Goal: Check status: Check status

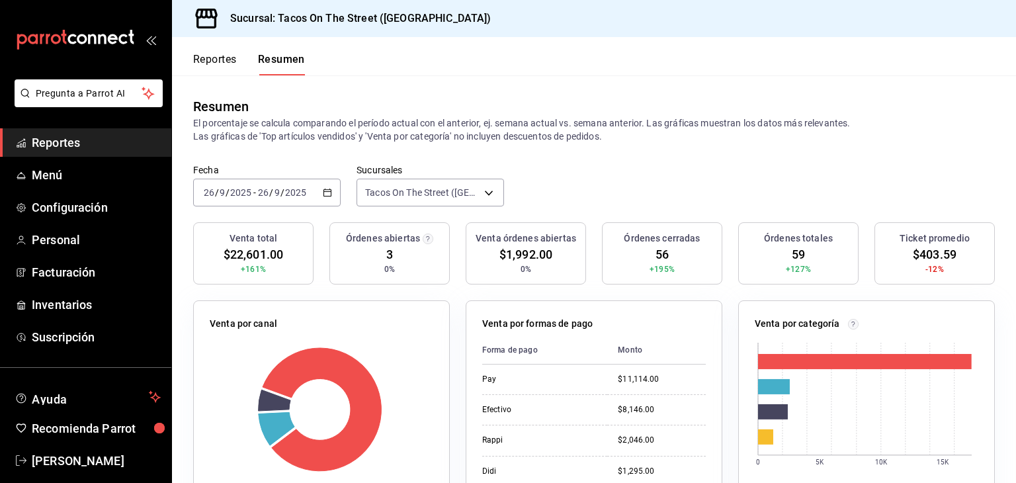
click at [323, 191] on icon "button" at bounding box center [327, 192] width 9 height 9
click at [210, 57] on button "Reportes" at bounding box center [215, 64] width 44 height 22
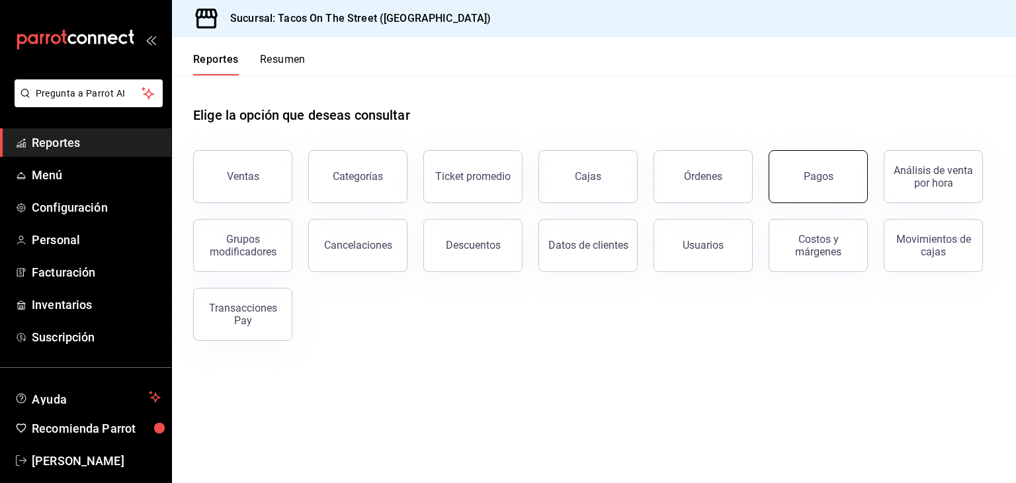
click at [804, 185] on button "Pagos" at bounding box center [818, 176] width 99 height 53
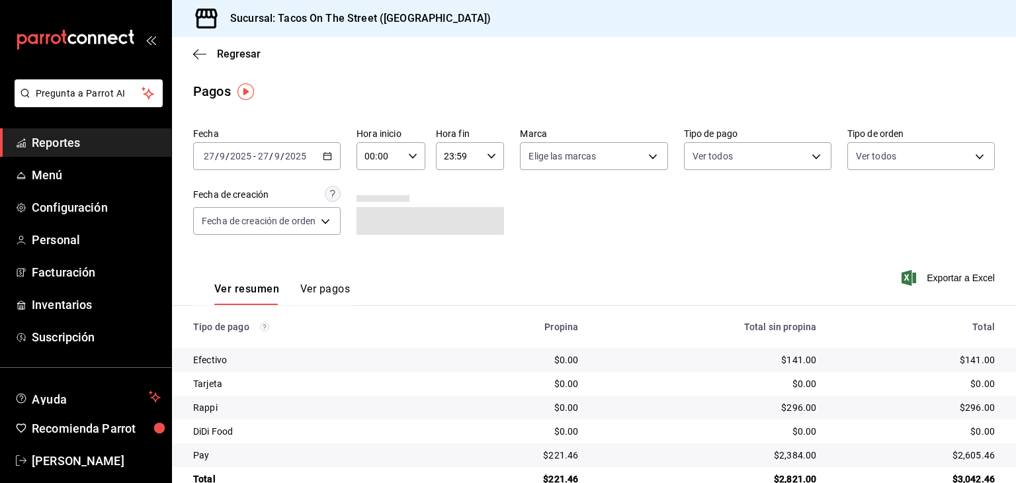
click at [330, 155] on icon "button" at bounding box center [327, 156] width 9 height 9
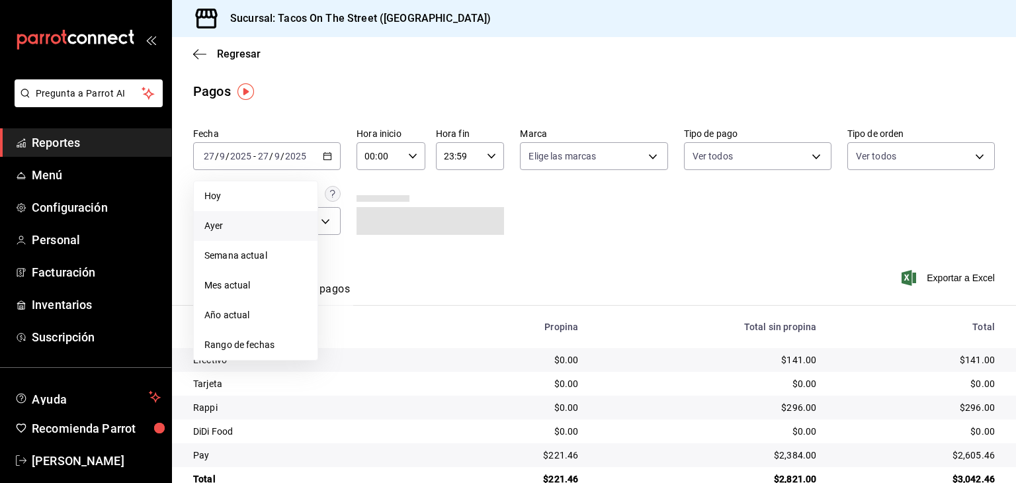
click at [236, 226] on span "Ayer" at bounding box center [255, 226] width 103 height 14
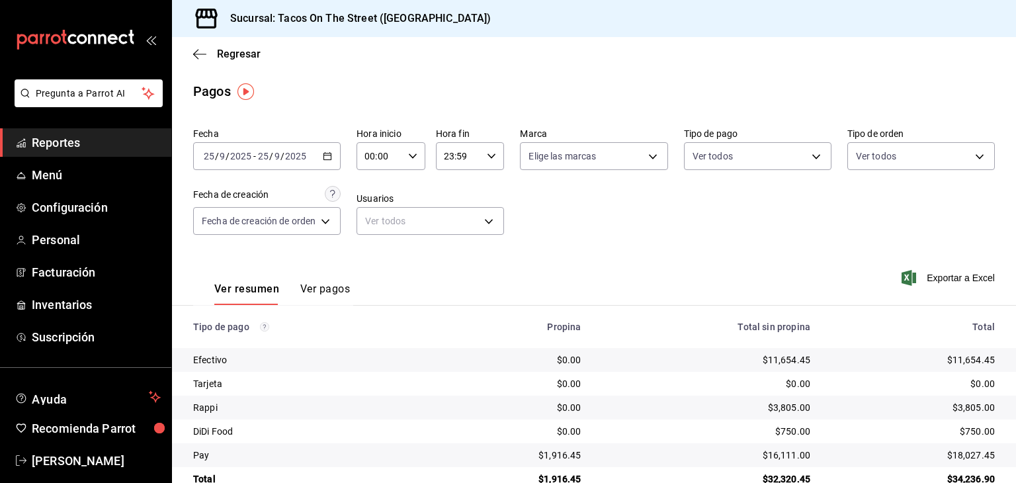
scroll to position [30, 0]
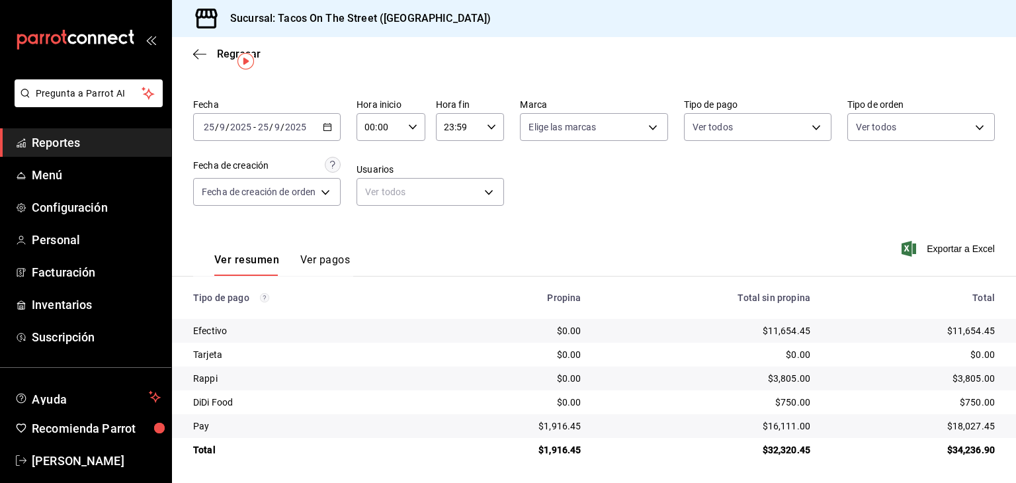
click at [327, 126] on icon "button" at bounding box center [327, 126] width 9 height 9
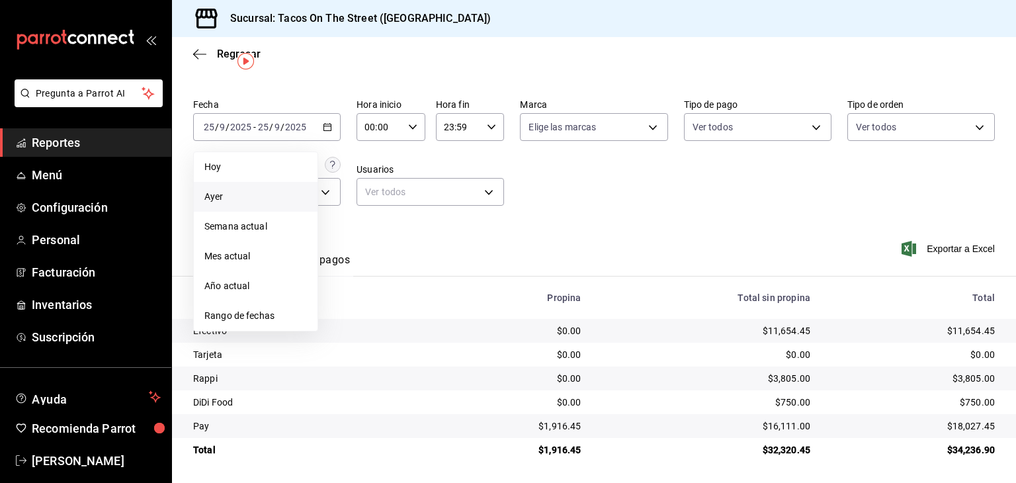
click at [265, 192] on span "Ayer" at bounding box center [255, 197] width 103 height 14
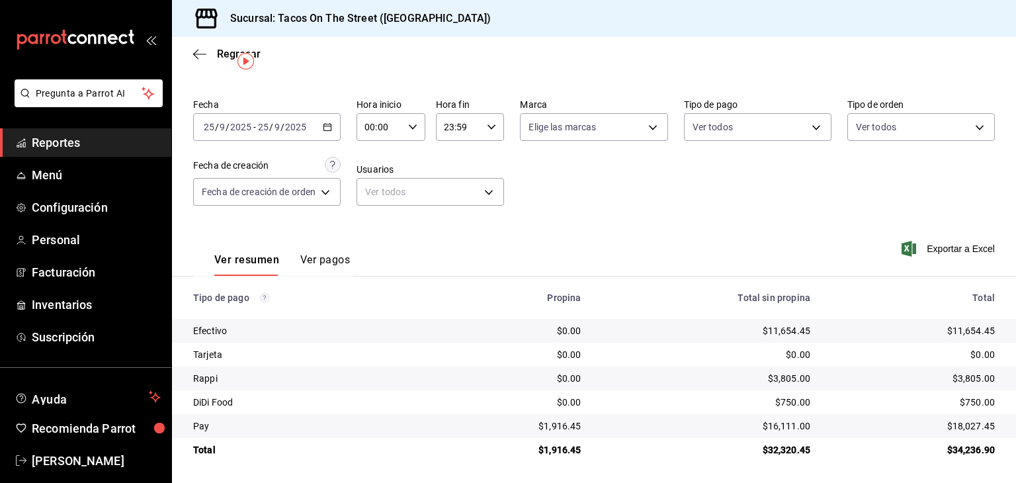
click at [332, 130] on div "[DATE] [DATE] - [DATE] [DATE]" at bounding box center [267, 127] width 148 height 28
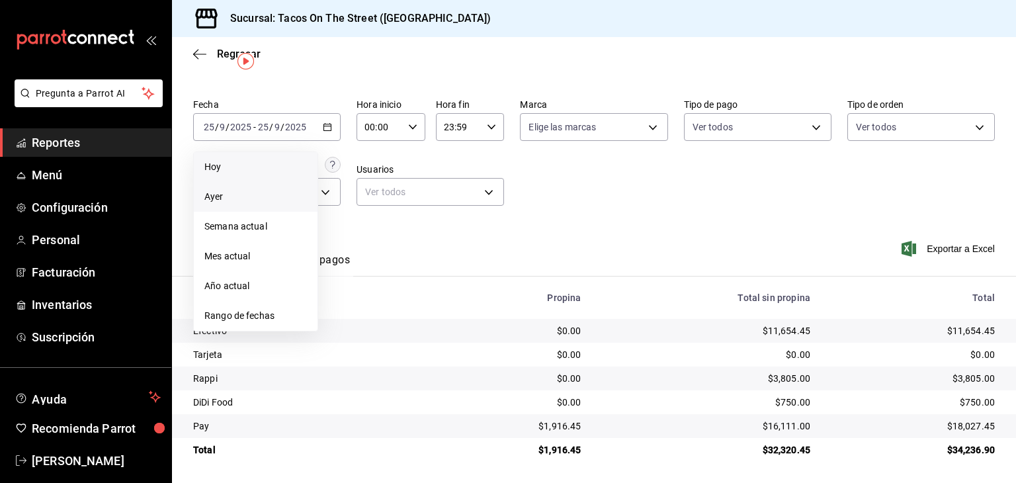
click at [283, 171] on span "Hoy" at bounding box center [255, 167] width 103 height 14
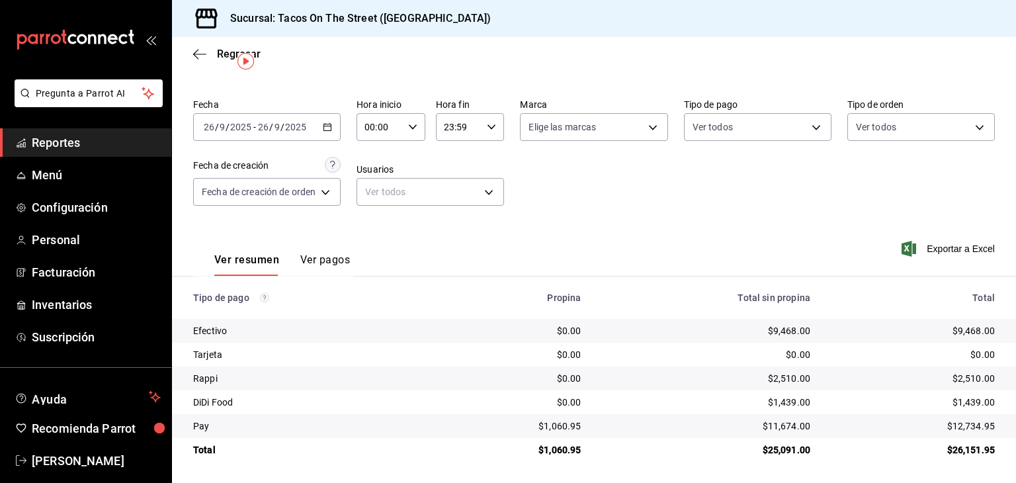
click at [326, 131] on div "[DATE] [DATE] - [DATE] [DATE]" at bounding box center [267, 127] width 148 height 28
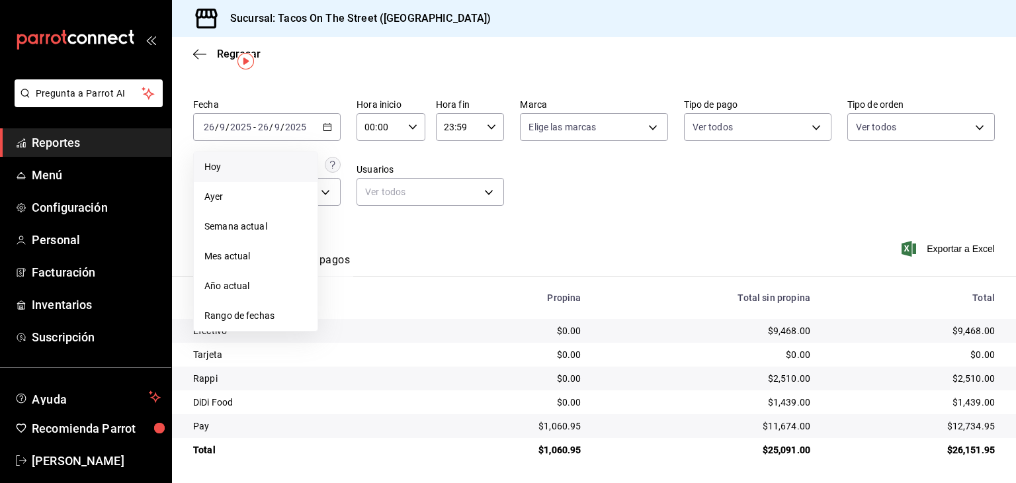
click at [271, 157] on li "Hoy" at bounding box center [256, 167] width 124 height 30
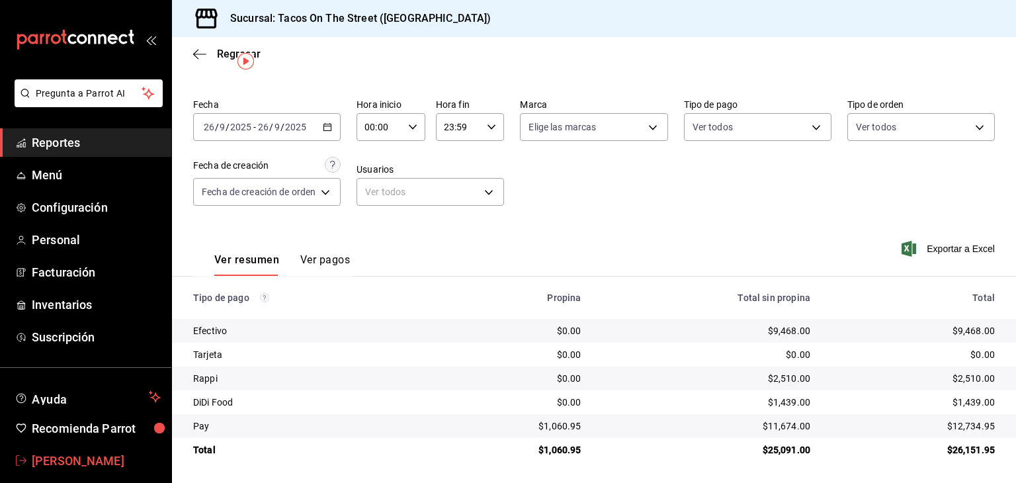
click at [70, 458] on span "[PERSON_NAME]" at bounding box center [96, 461] width 129 height 18
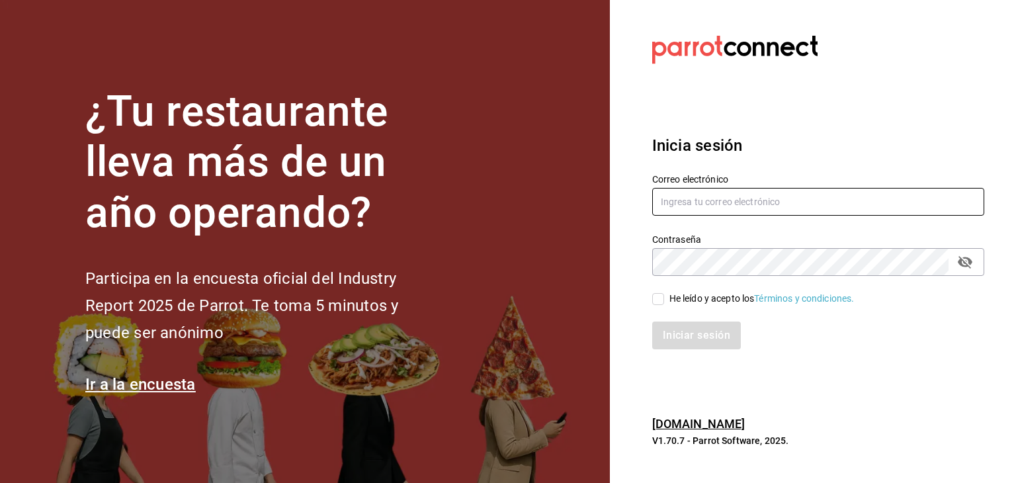
type input "[PERSON_NAME][EMAIL_ADDRESS][DOMAIN_NAME]"
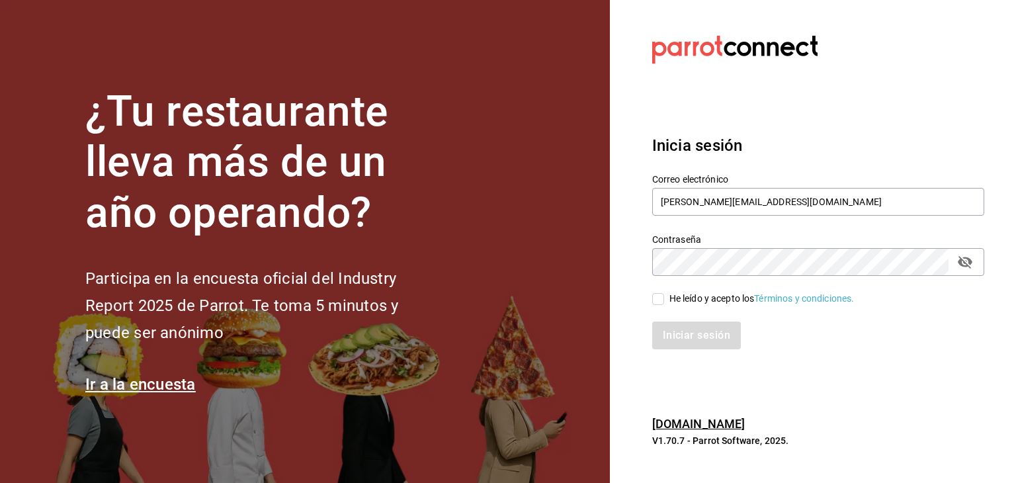
click at [658, 307] on div "Iniciar sesión" at bounding box center [810, 328] width 348 height 44
click at [658, 304] on input "He leído y acepto los Términos y condiciones." at bounding box center [658, 299] width 12 height 12
checkbox input "true"
click at [679, 329] on button "Iniciar sesión" at bounding box center [697, 336] width 90 height 28
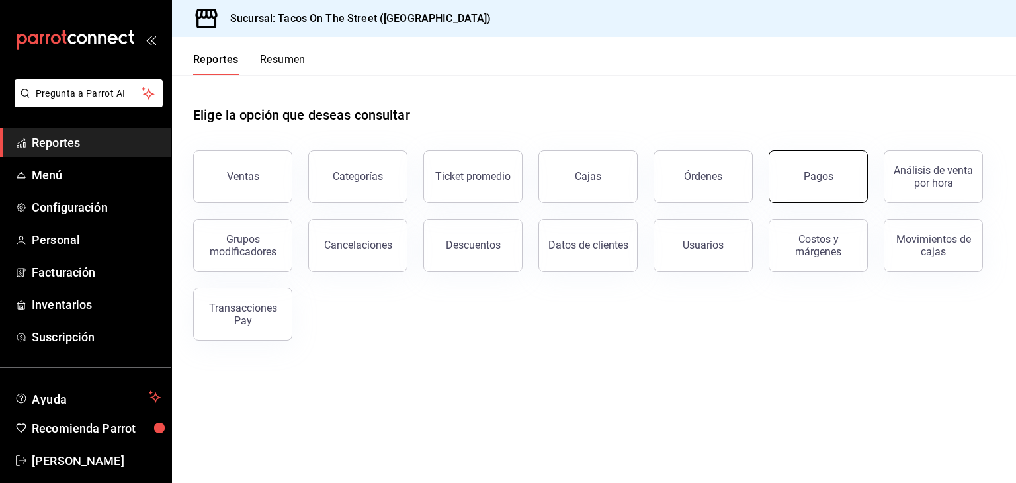
click at [794, 181] on button "Pagos" at bounding box center [818, 176] width 99 height 53
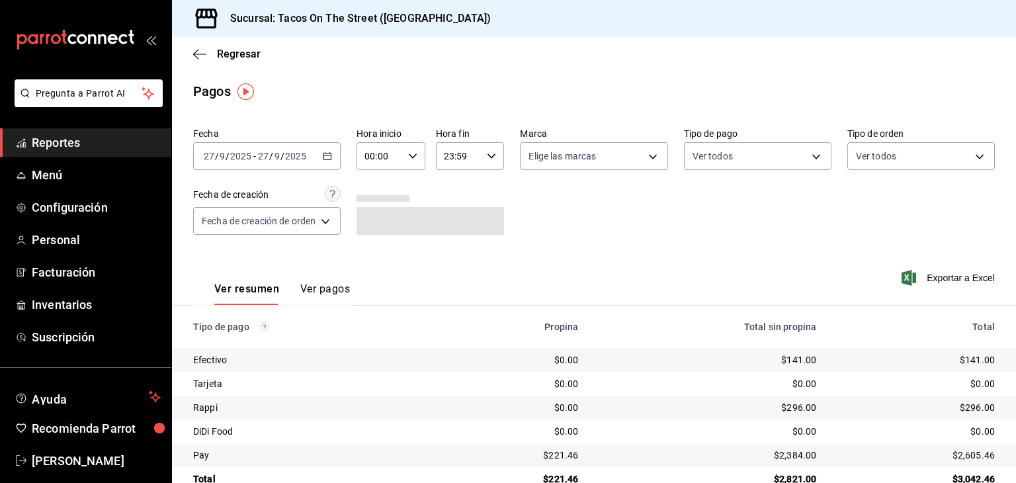
click at [331, 159] on icon "button" at bounding box center [327, 156] width 9 height 9
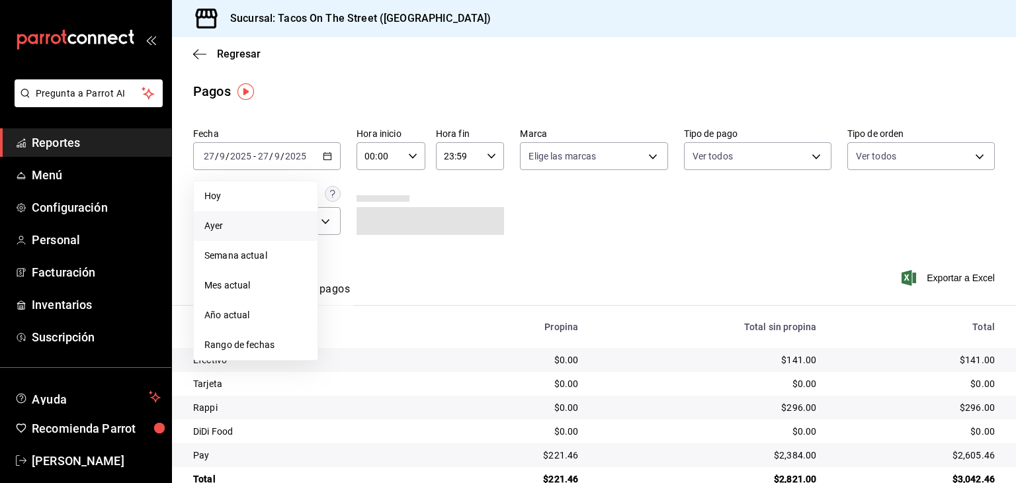
click at [267, 229] on span "Ayer" at bounding box center [255, 226] width 103 height 14
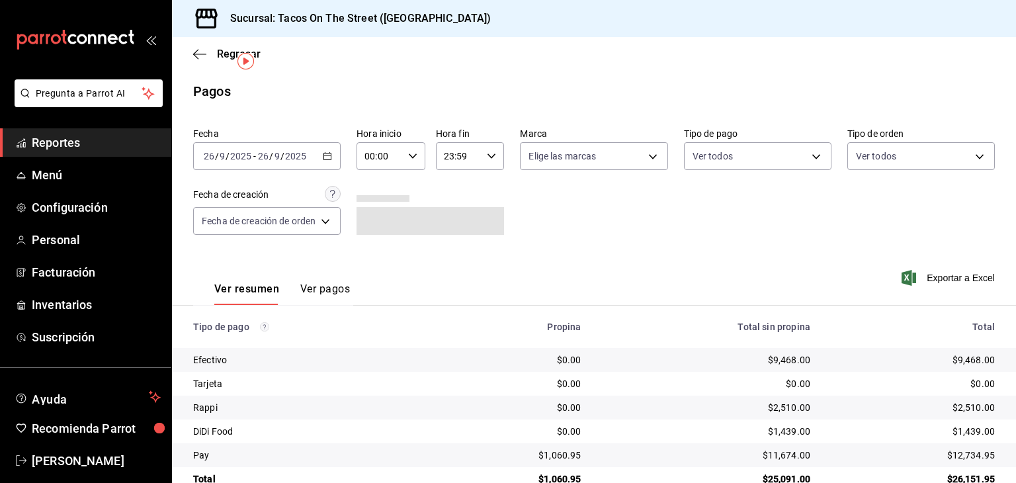
scroll to position [30, 0]
